Goal: Information Seeking & Learning: Learn about a topic

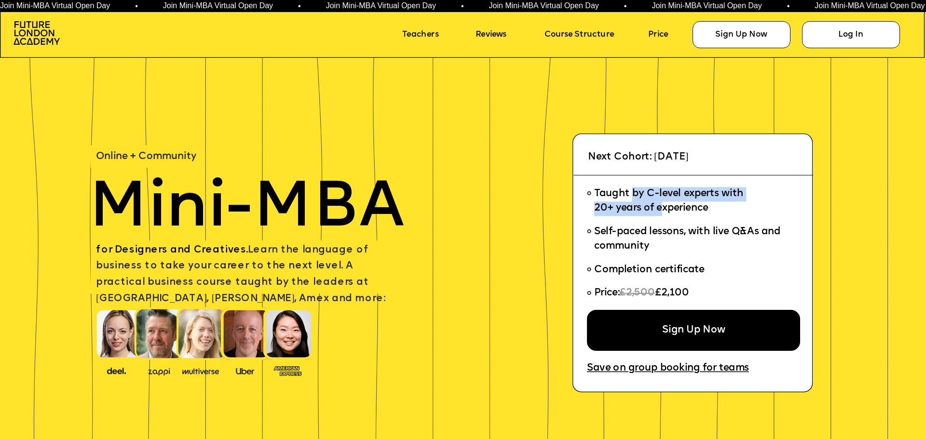
drag, startPoint x: 631, startPoint y: 194, endPoint x: 661, endPoint y: 211, distance: 35.4
click at [661, 211] on span "Taught by C-level experts with 20+ years of experience" at bounding box center [668, 201] width 149 height 25
click at [660, 211] on span "Taught by C-level experts with 20+ years of experience" at bounding box center [668, 201] width 149 height 25
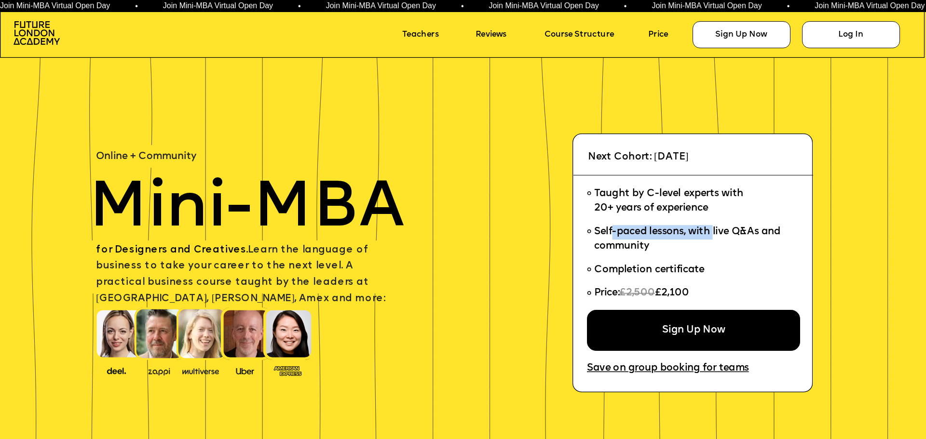
drag, startPoint x: 615, startPoint y: 228, endPoint x: 715, endPoint y: 226, distance: 100.4
click at [715, 227] on span "Self-paced lessons, with live Q&As and community" at bounding box center [688, 239] width 189 height 25
drag, startPoint x: 625, startPoint y: 247, endPoint x: 604, endPoint y: 233, distance: 25.0
click at [604, 233] on span "Self-paced lessons, with live Q&As and community" at bounding box center [688, 239] width 189 height 25
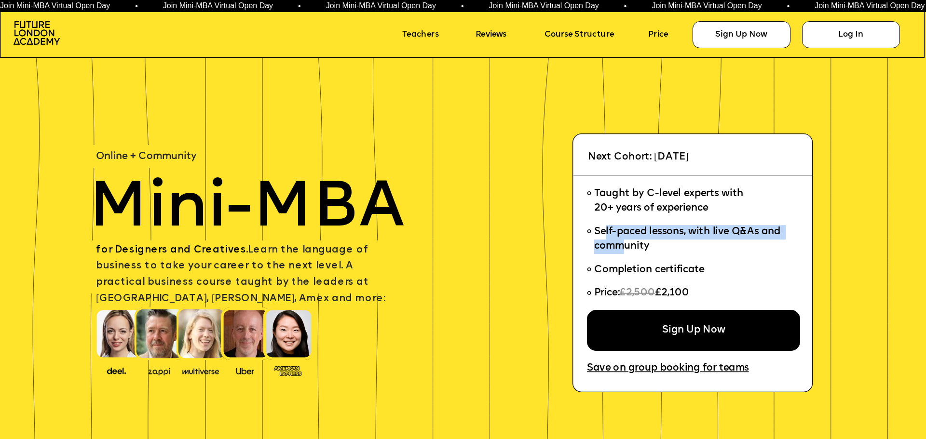
click at [604, 233] on span "Self-paced lessons, with live Q&As and community" at bounding box center [688, 239] width 189 height 25
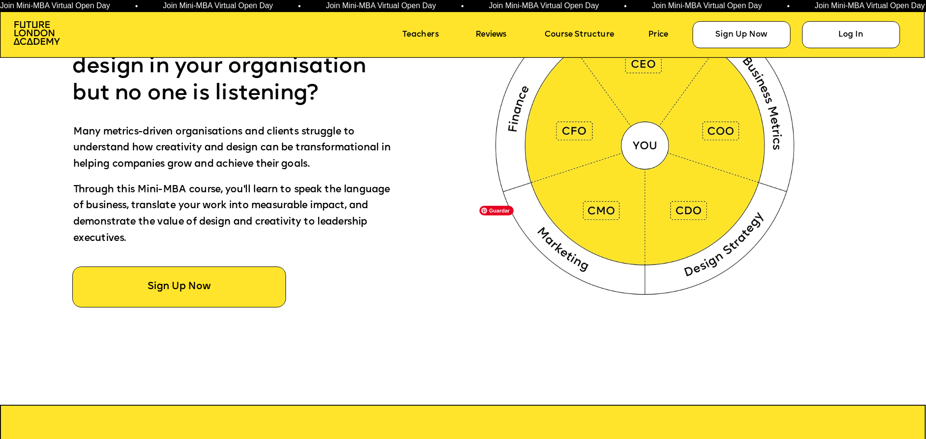
scroll to position [711, 0]
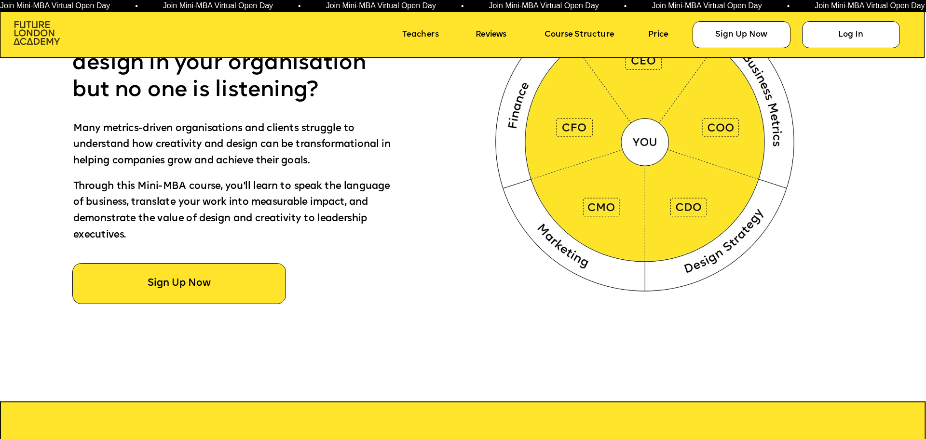
click at [24, 35] on img at bounding box center [37, 33] width 46 height 24
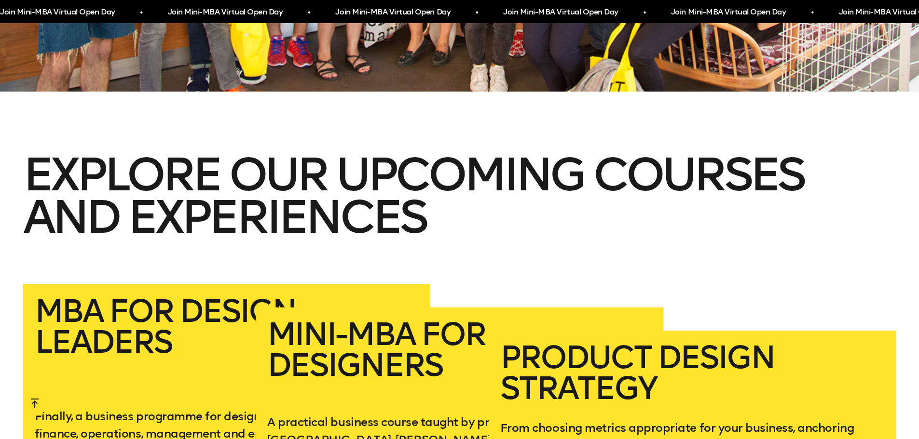
scroll to position [1636, 0]
drag, startPoint x: 541, startPoint y: 206, endPoint x: 318, endPoint y: 182, distance: 224.2
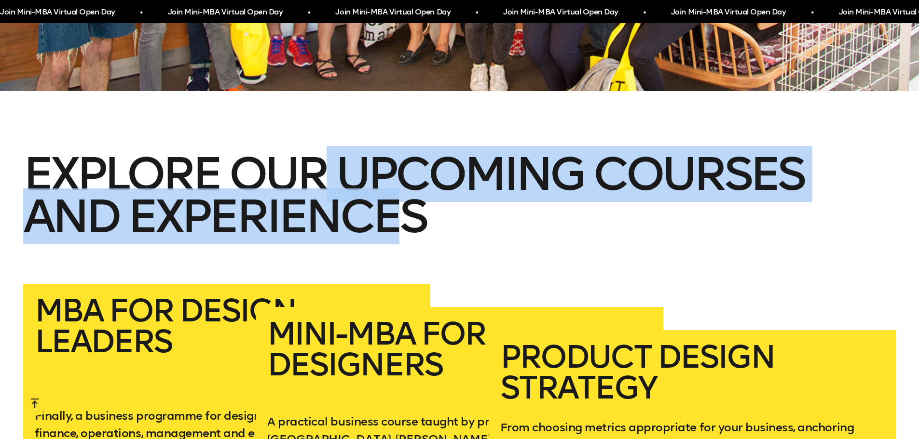
drag, startPoint x: 318, startPoint y: 182, endPoint x: 398, endPoint y: 209, distance: 84.5
click at [398, 209] on h2 "Explore our upcoming courses and experiences" at bounding box center [459, 218] width 873 height 131
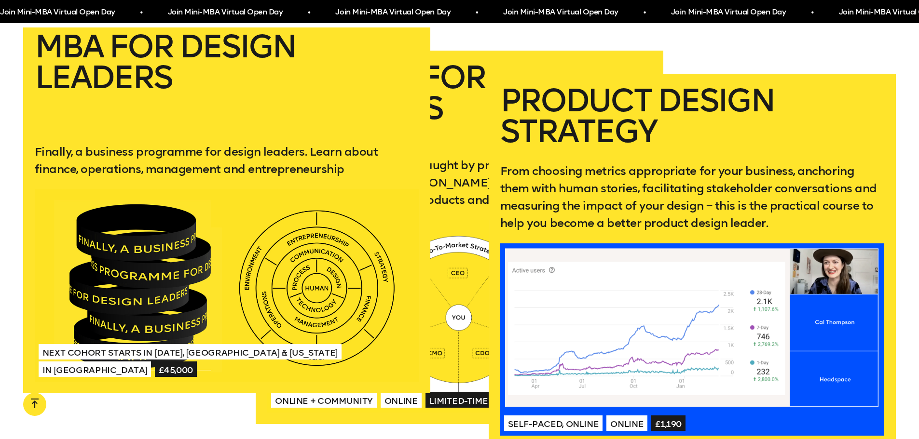
scroll to position [1932, 0]
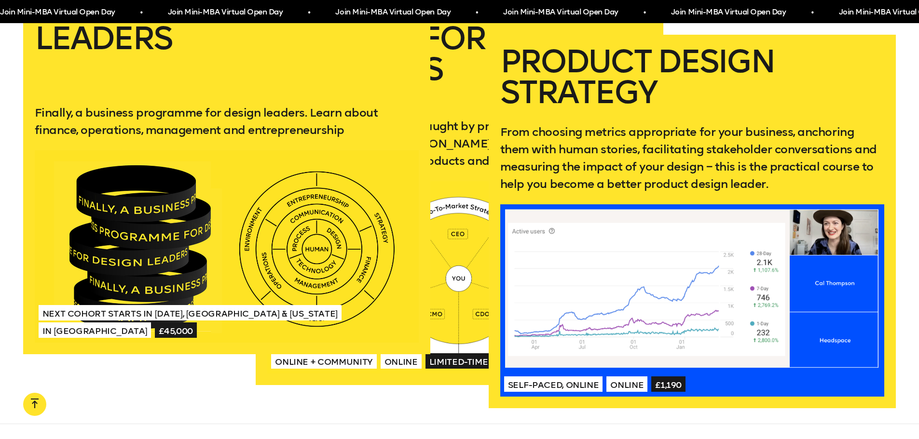
click at [120, 233] on div at bounding box center [227, 247] width 384 height 192
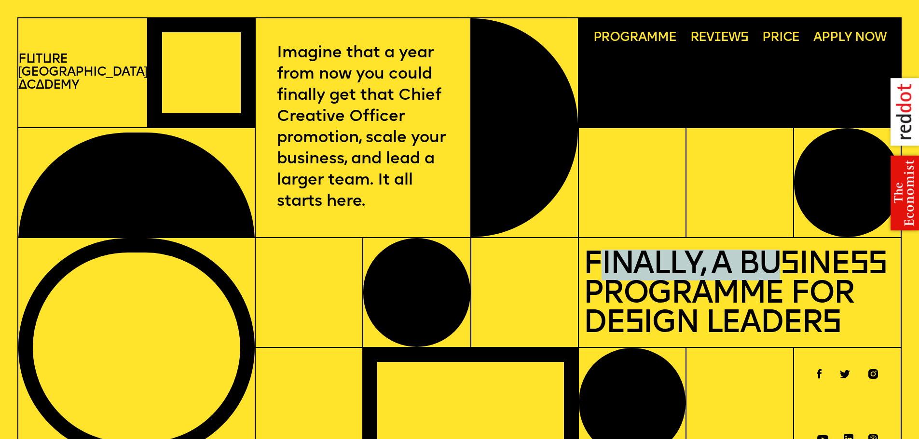
drag, startPoint x: 625, startPoint y: 263, endPoint x: 784, endPoint y: 274, distance: 159.6
click at [784, 274] on p "Finally, a Business Programme for Design Leaders" at bounding box center [739, 293] width 313 height 94
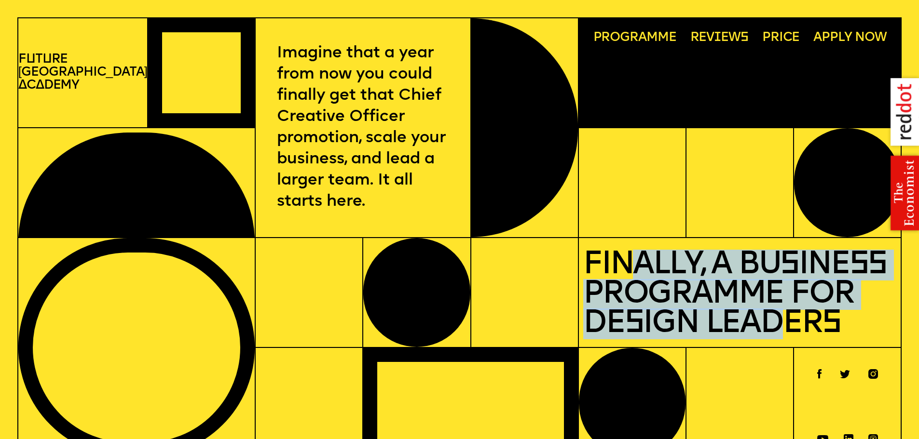
drag, startPoint x: 768, startPoint y: 319, endPoint x: 620, endPoint y: 268, distance: 156.2
click at [620, 268] on p "Finally, a Business Programme for Design Leaders" at bounding box center [739, 293] width 313 height 94
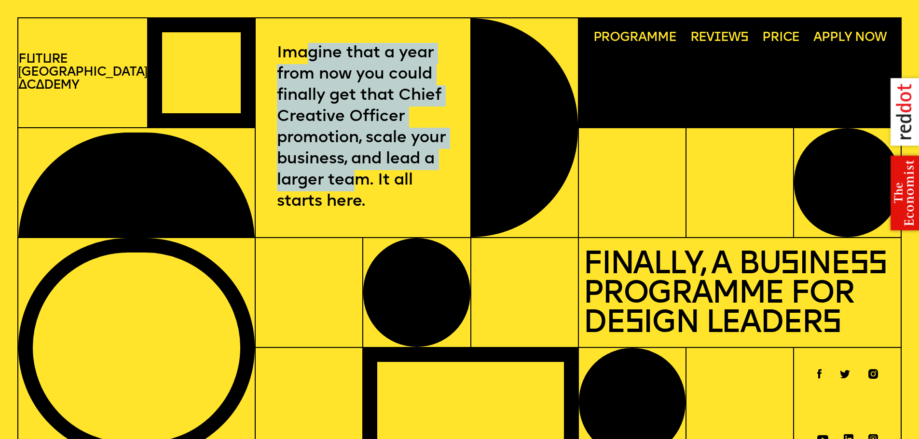
drag, startPoint x: 296, startPoint y: 53, endPoint x: 338, endPoint y: 176, distance: 130.1
click at [338, 176] on p "Imagine that a year from now you could finally get that Chief Creative Officer …" at bounding box center [363, 128] width 172 height 170
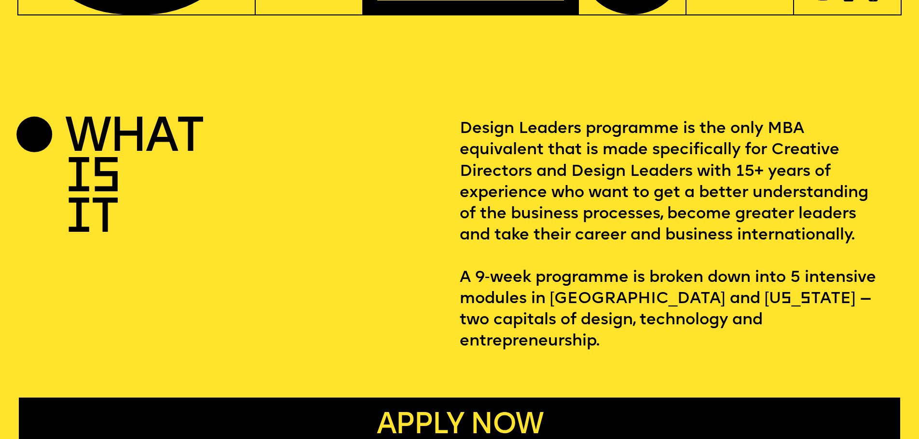
scroll to position [482, 0]
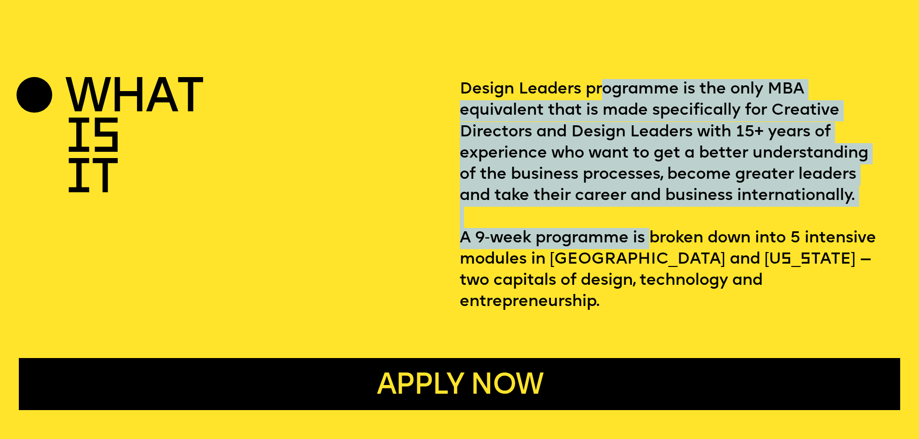
drag, startPoint x: 534, startPoint y: 160, endPoint x: 556, endPoint y: 245, distance: 87.8
click at [556, 245] on p "Design Leaders programme is the only MBA equivalent that is made specifically f…" at bounding box center [673, 196] width 426 height 234
drag, startPoint x: 556, startPoint y: 254, endPoint x: 507, endPoint y: 237, distance: 51.9
click at [555, 253] on p "Design Leaders programme is the only MBA equivalent that is made specifically f…" at bounding box center [673, 196] width 426 height 234
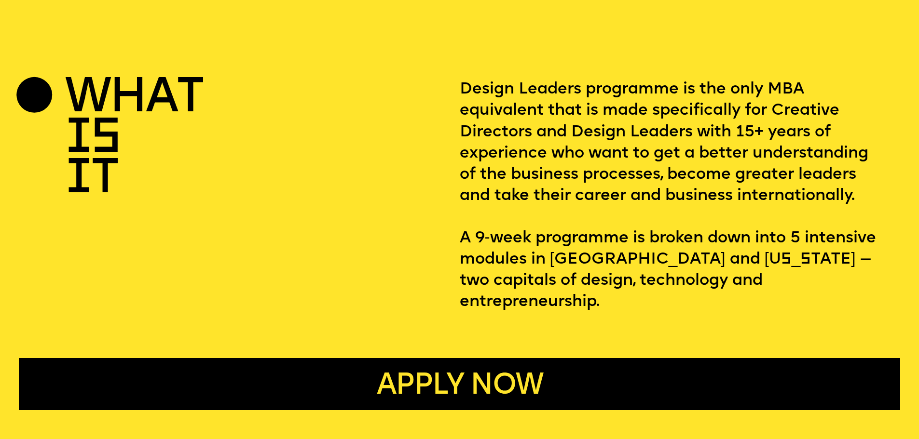
drag, startPoint x: 650, startPoint y: 237, endPoint x: 726, endPoint y: 244, distance: 76.0
click at [651, 237] on p "Design Leaders programme is the only MBA equivalent that is made specifically f…" at bounding box center [673, 196] width 426 height 234
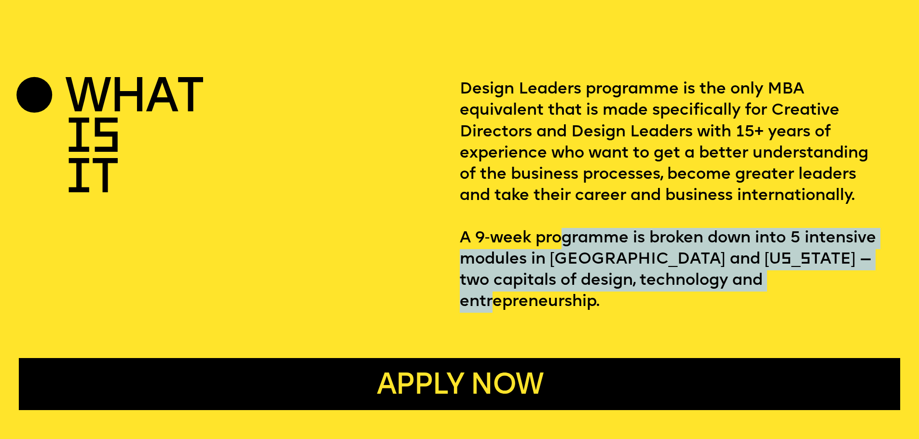
drag, startPoint x: 473, startPoint y: 247, endPoint x: 467, endPoint y: 246, distance: 6.4
click at [467, 246] on p "Design Leaders programme is the only MBA equivalent that is made specifically f…" at bounding box center [673, 196] width 426 height 234
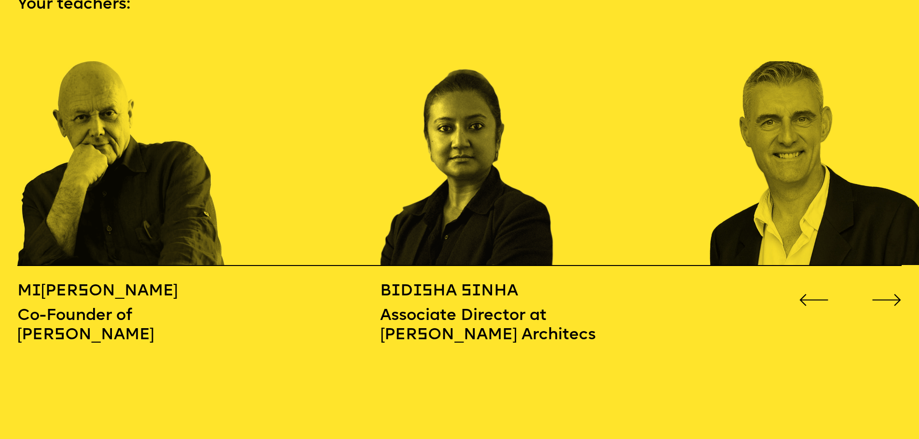
scroll to position [1399, 0]
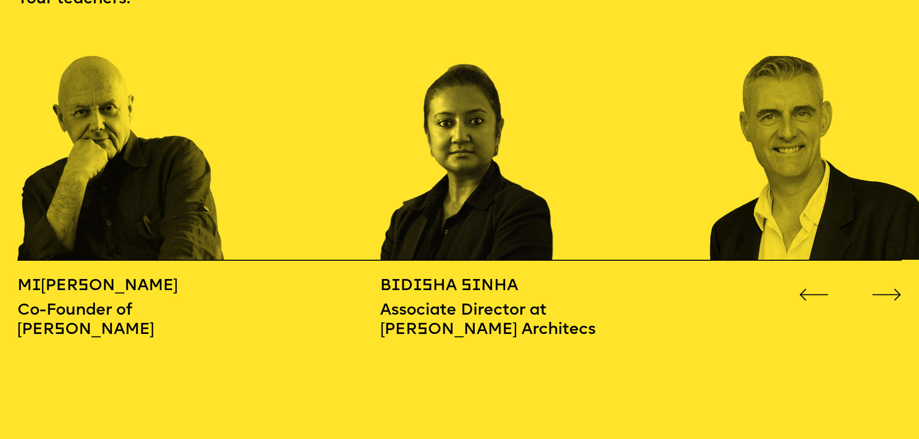
click at [892, 289] on icon "Go to next slide" at bounding box center [887, 295] width 30 height 12
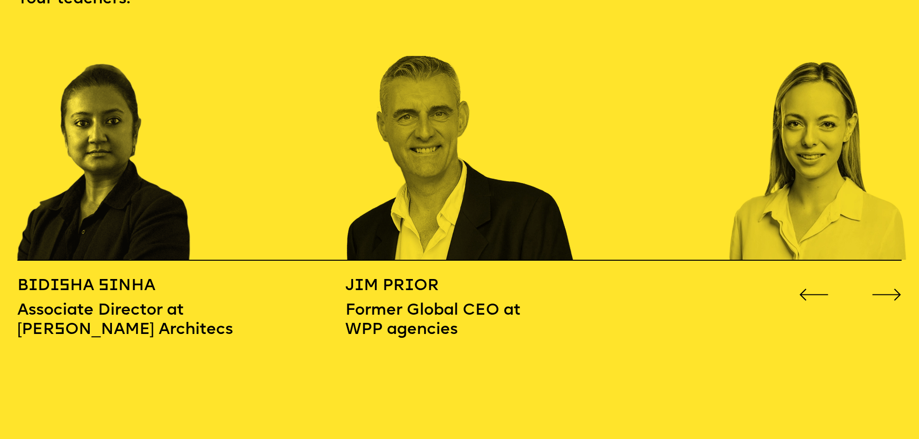
click at [892, 289] on icon "Go to next slide" at bounding box center [887, 295] width 30 height 12
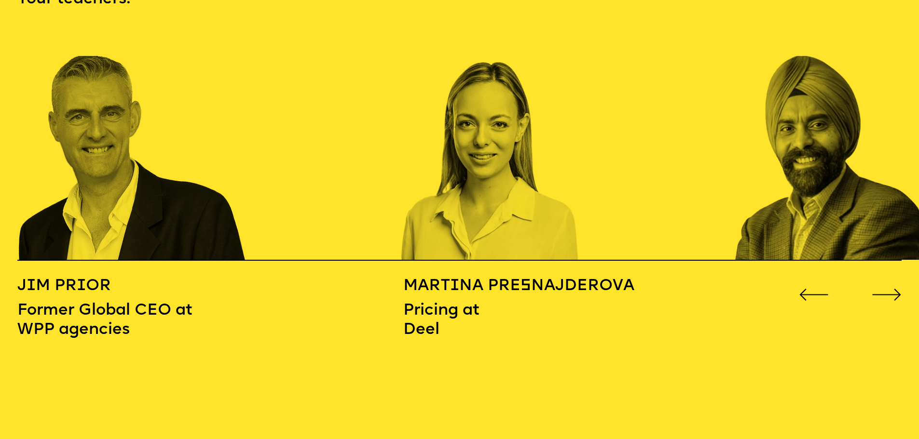
click at [892, 289] on icon "Go to next slide" at bounding box center [887, 295] width 30 height 12
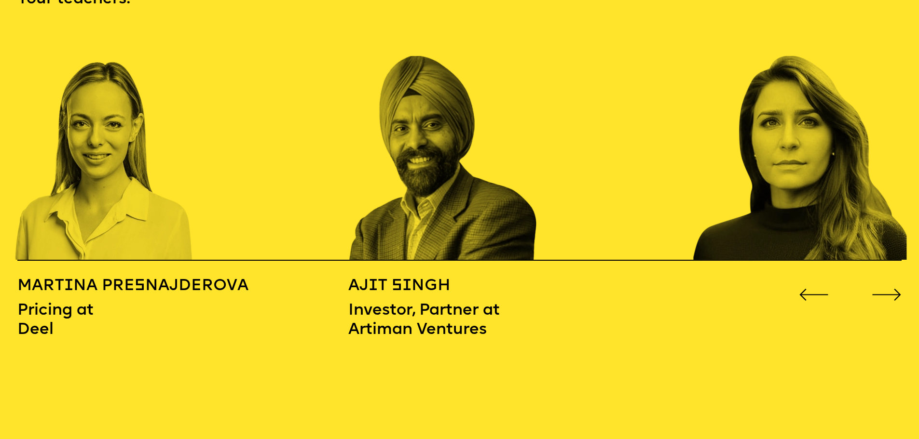
click at [892, 289] on icon "Go to next slide" at bounding box center [887, 295] width 30 height 12
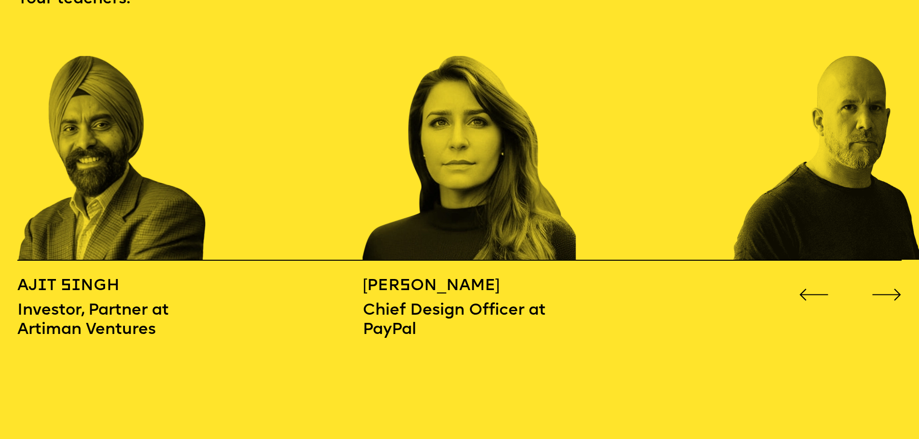
click at [892, 289] on icon "Go to next slide" at bounding box center [887, 295] width 30 height 12
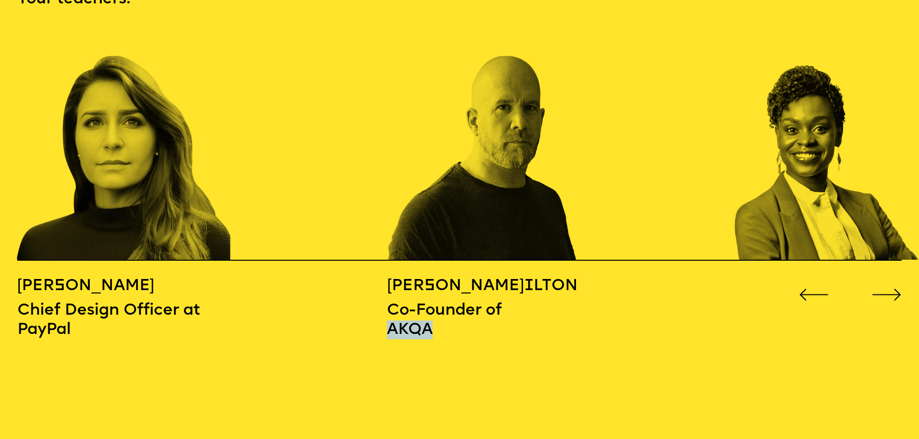
drag, startPoint x: 443, startPoint y: 317, endPoint x: 394, endPoint y: 328, distance: 49.9
click at [394, 328] on p "Co-Founder of AKQA" at bounding box center [560, 318] width 347 height 42
click at [889, 289] on icon "Go to next slide" at bounding box center [887, 295] width 30 height 12
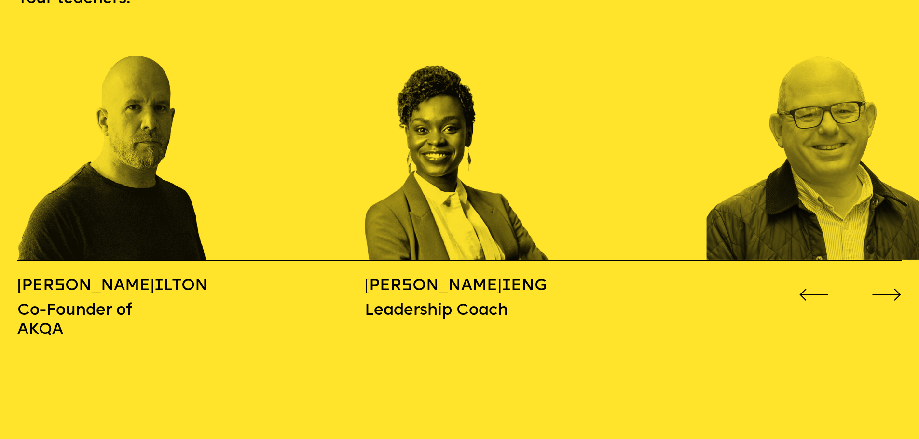
click at [890, 289] on icon "Go to next slide" at bounding box center [887, 295] width 30 height 12
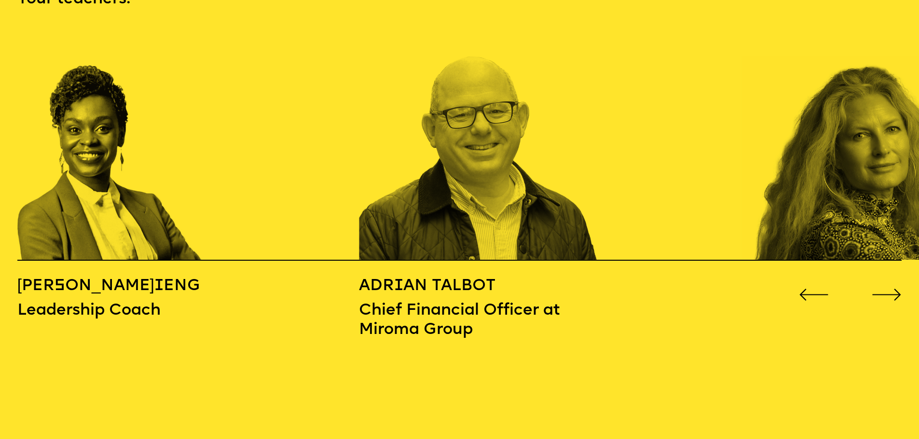
click at [891, 289] on icon "Go to next slide" at bounding box center [887, 295] width 30 height 12
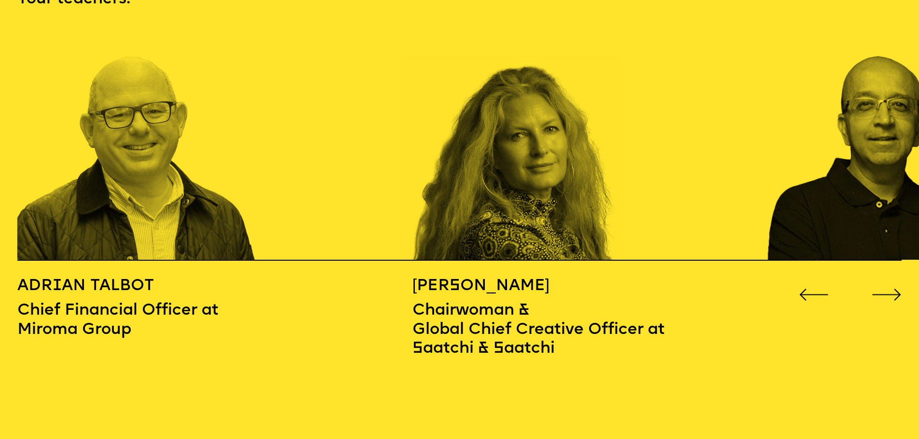
click at [891, 289] on icon "Go to next slide" at bounding box center [887, 295] width 30 height 12
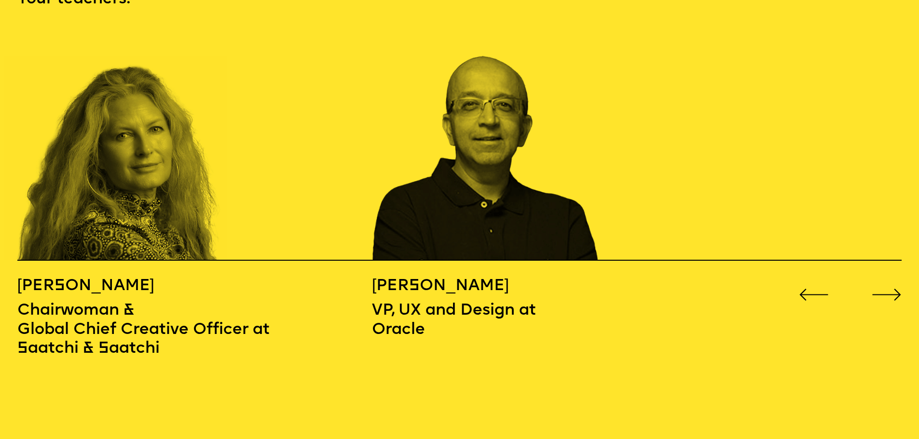
click at [891, 289] on icon "Go to next slide" at bounding box center [887, 295] width 30 height 12
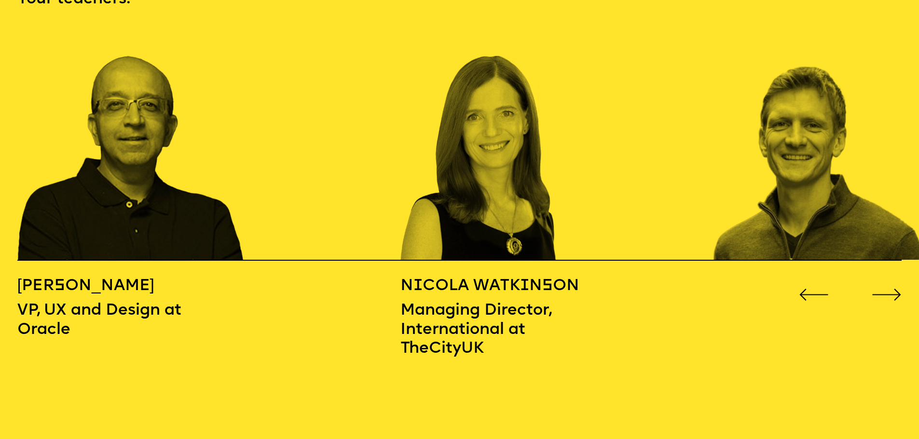
click at [891, 289] on icon "Go to next slide" at bounding box center [887, 295] width 30 height 12
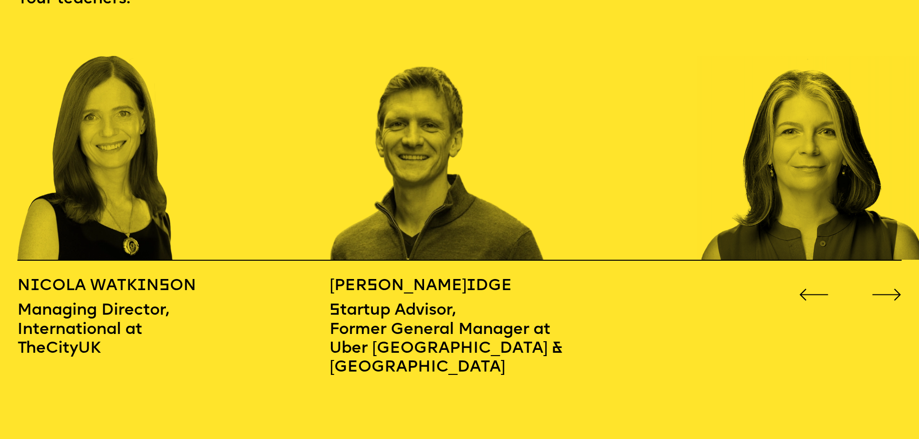
click at [891, 289] on icon "Go to next slide" at bounding box center [887, 295] width 30 height 12
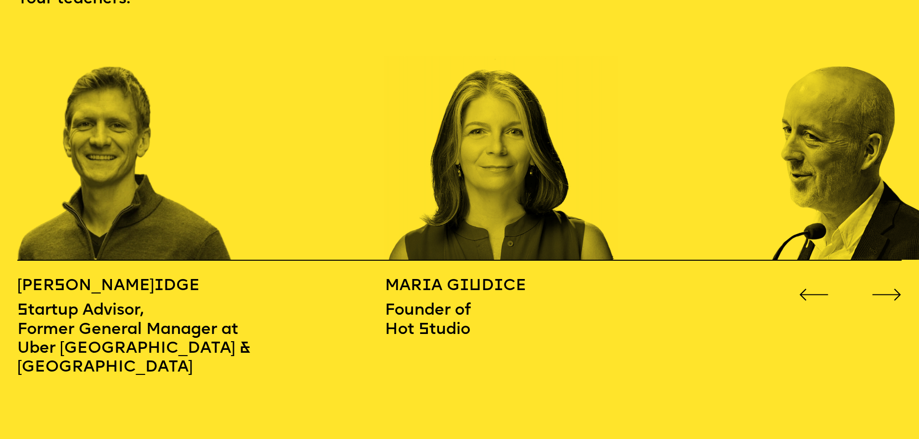
click at [891, 289] on icon "Go to next slide" at bounding box center [887, 295] width 30 height 12
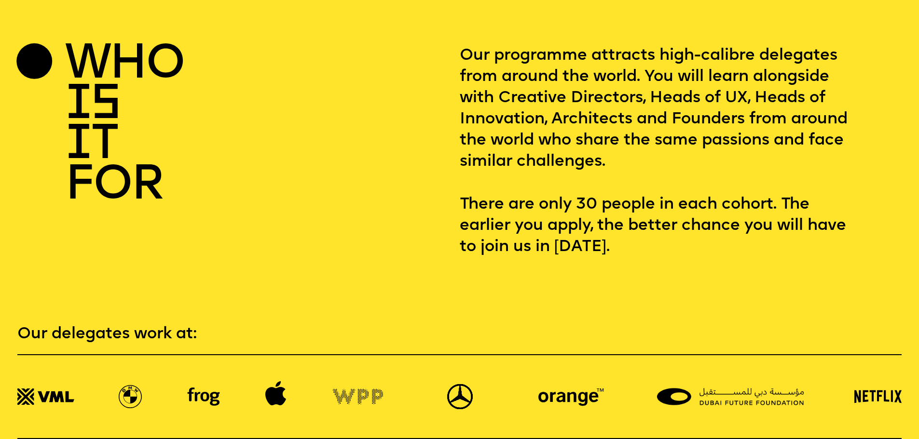
scroll to position [1737, 0]
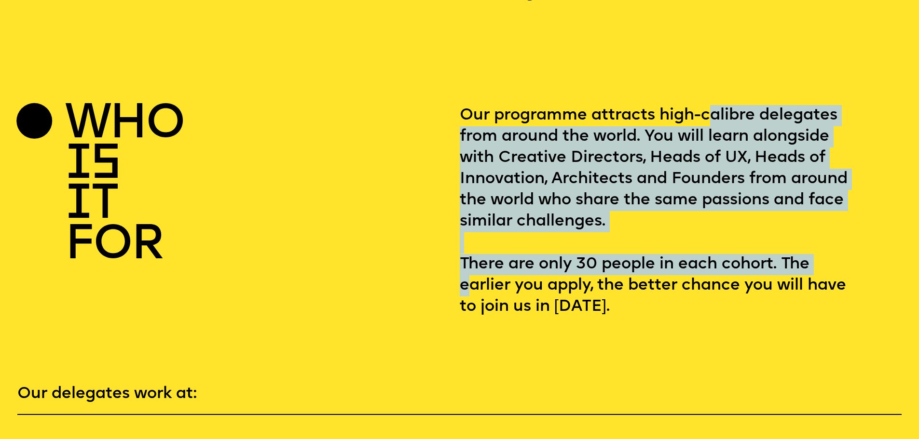
drag, startPoint x: 623, startPoint y: 99, endPoint x: 745, endPoint y: 258, distance: 199.5
click at [745, 258] on p "Our programme attracts high-calibre delegates from around the world. You will l…" at bounding box center [661, 211] width 402 height 212
drag, startPoint x: 676, startPoint y: 267, endPoint x: 679, endPoint y: 300, distance: 32.5
click at [680, 300] on p "Our programme attracts high-calibre delegates from around the world. You will l…" at bounding box center [661, 211] width 402 height 212
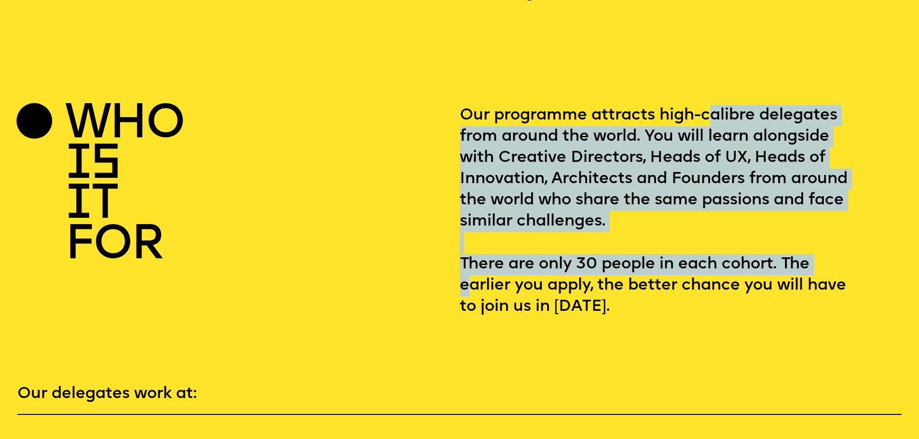
click at [678, 298] on p "Our programme attracts high-calibre delegates from around the world. You will l…" at bounding box center [661, 211] width 402 height 212
drag, startPoint x: 497, startPoint y: 256, endPoint x: 563, endPoint y: 299, distance: 78.6
click at [564, 300] on p "Our programme attracts high-calibre delegates from around the world. You will l…" at bounding box center [661, 211] width 402 height 212
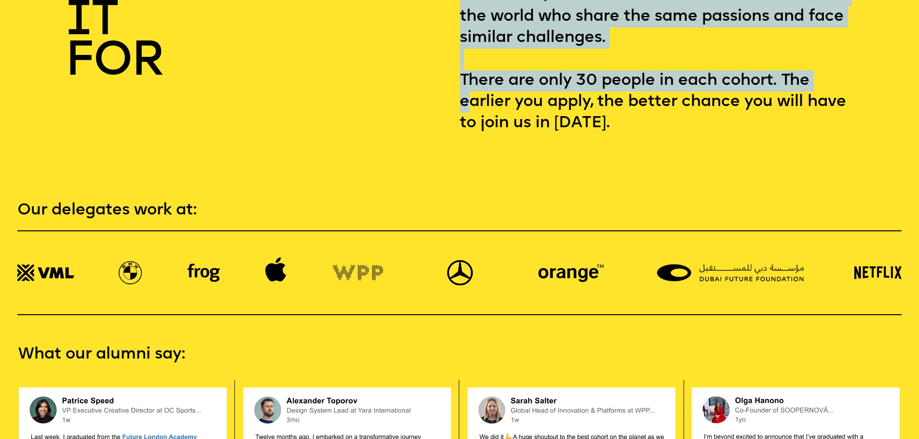
scroll to position [1978, 0]
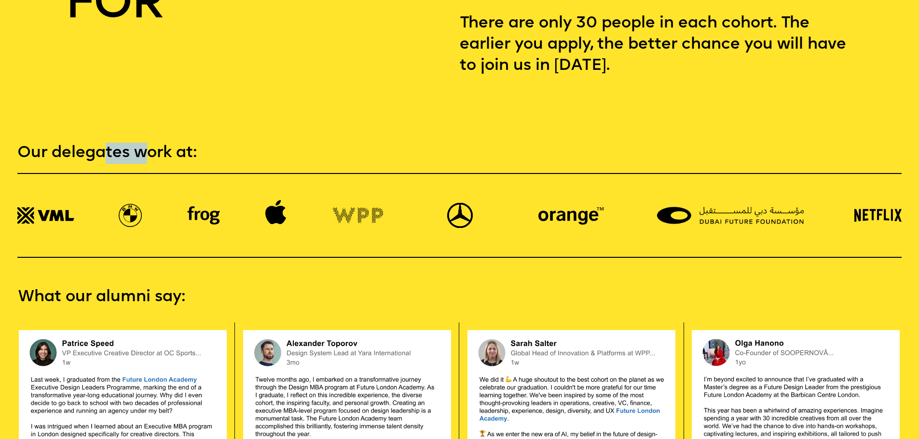
drag, startPoint x: 105, startPoint y: 146, endPoint x: 200, endPoint y: 150, distance: 95.1
click at [200, 150] on p "Our delegates work at:" at bounding box center [459, 158] width 885 height 30
drag, startPoint x: 183, startPoint y: 148, endPoint x: 49, endPoint y: 148, distance: 134.1
click at [49, 148] on p "Our delegates work at:" at bounding box center [459, 158] width 885 height 30
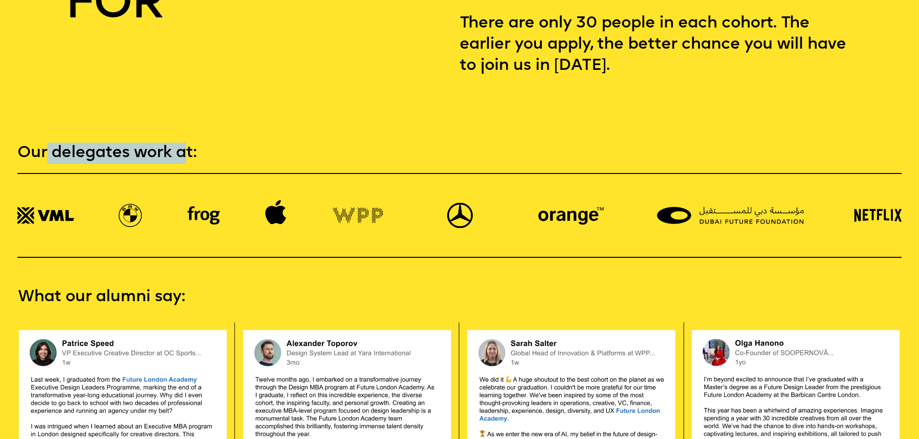
click at [49, 147] on p "Our delegates work at:" at bounding box center [459, 158] width 885 height 30
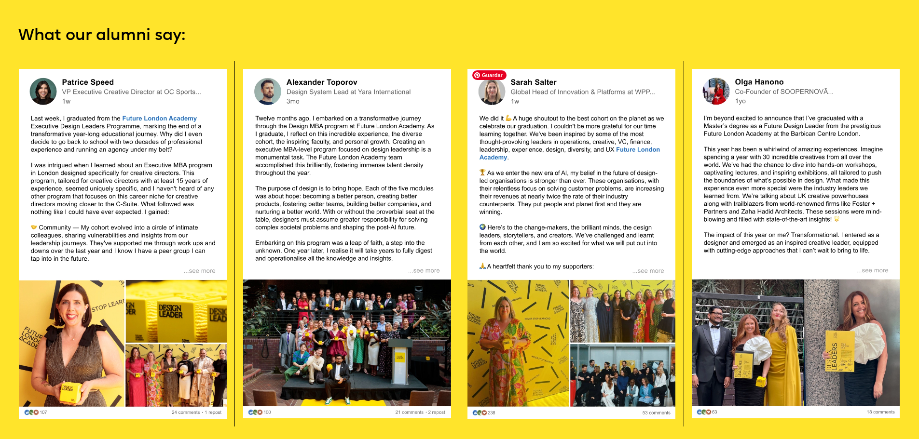
scroll to position [2267, 0]
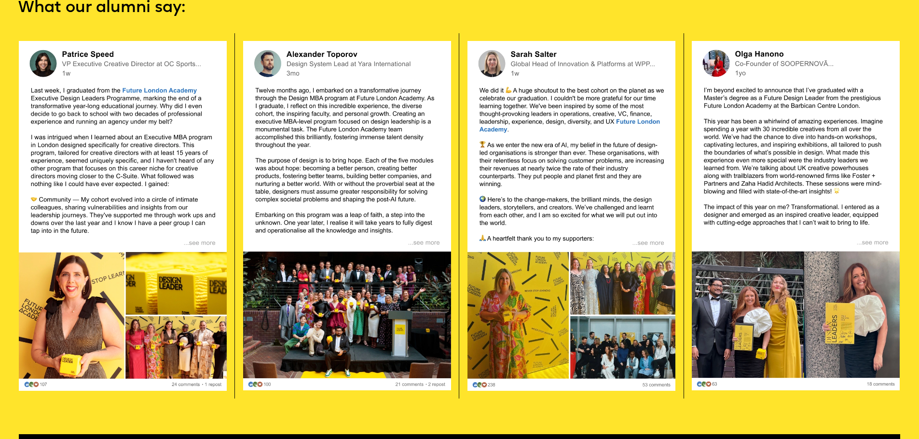
click at [6, 61] on div "What our alumni say:" at bounding box center [459, 202] width 919 height 466
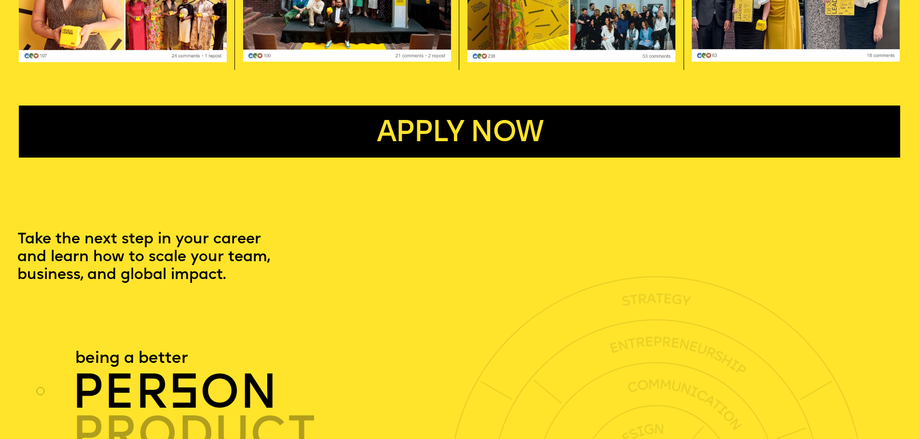
scroll to position [2597, 0]
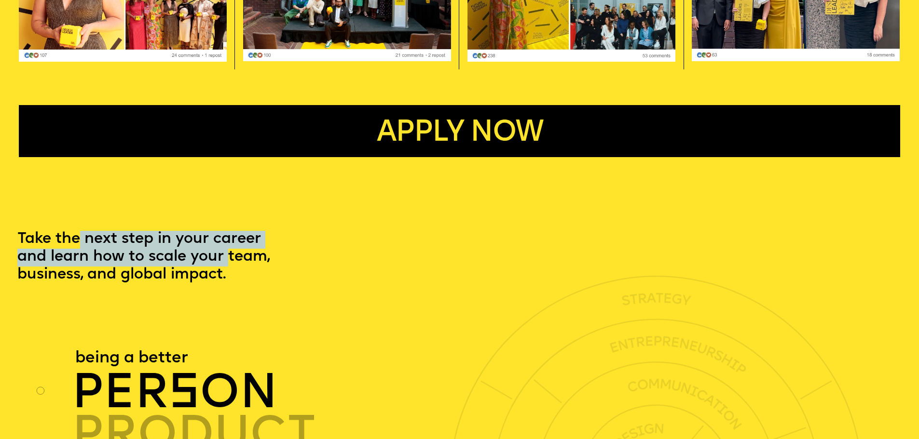
drag, startPoint x: 77, startPoint y: 238, endPoint x: 233, endPoint y: 261, distance: 157.5
click at [233, 261] on p "Take the next step in your career and learn how to scale your team, business, a…" at bounding box center [155, 258] width 276 height 54
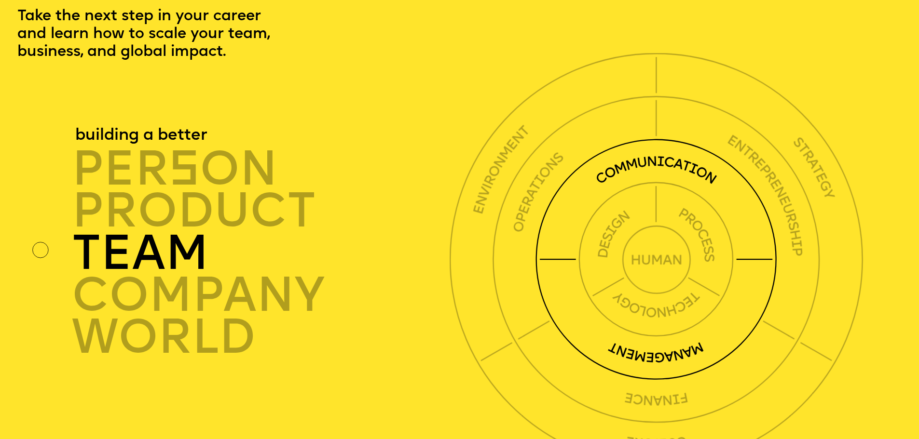
scroll to position [2820, 0]
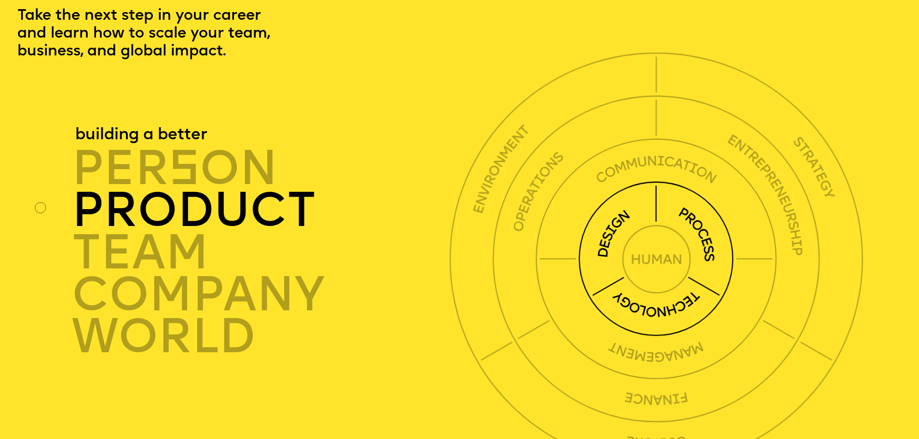
click at [153, 214] on p "product" at bounding box center [261, 214] width 378 height 42
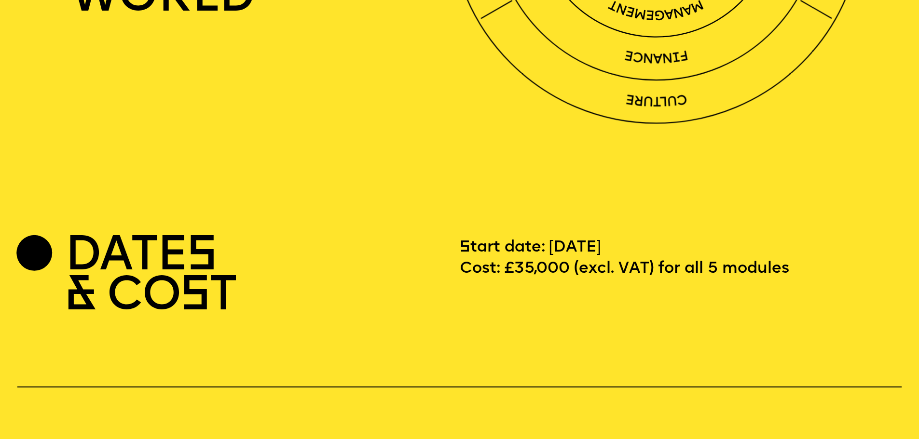
scroll to position [3163, 0]
drag, startPoint x: 505, startPoint y: 241, endPoint x: 685, endPoint y: 229, distance: 179.9
click at [685, 229] on section "DATES & COST Start date: [DATE] Cost: £35,000 (excl. VAT) for all 5 modules" at bounding box center [459, 293] width 885 height 187
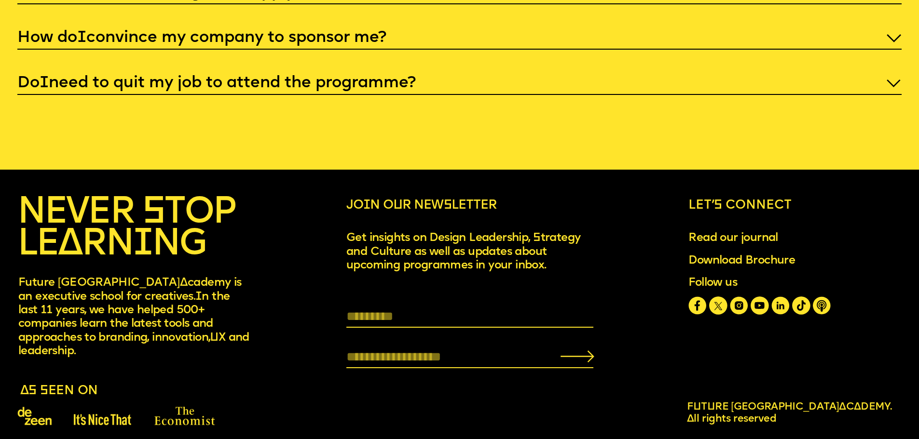
scroll to position [4663, 0]
